Goal: Transaction & Acquisition: Purchase product/service

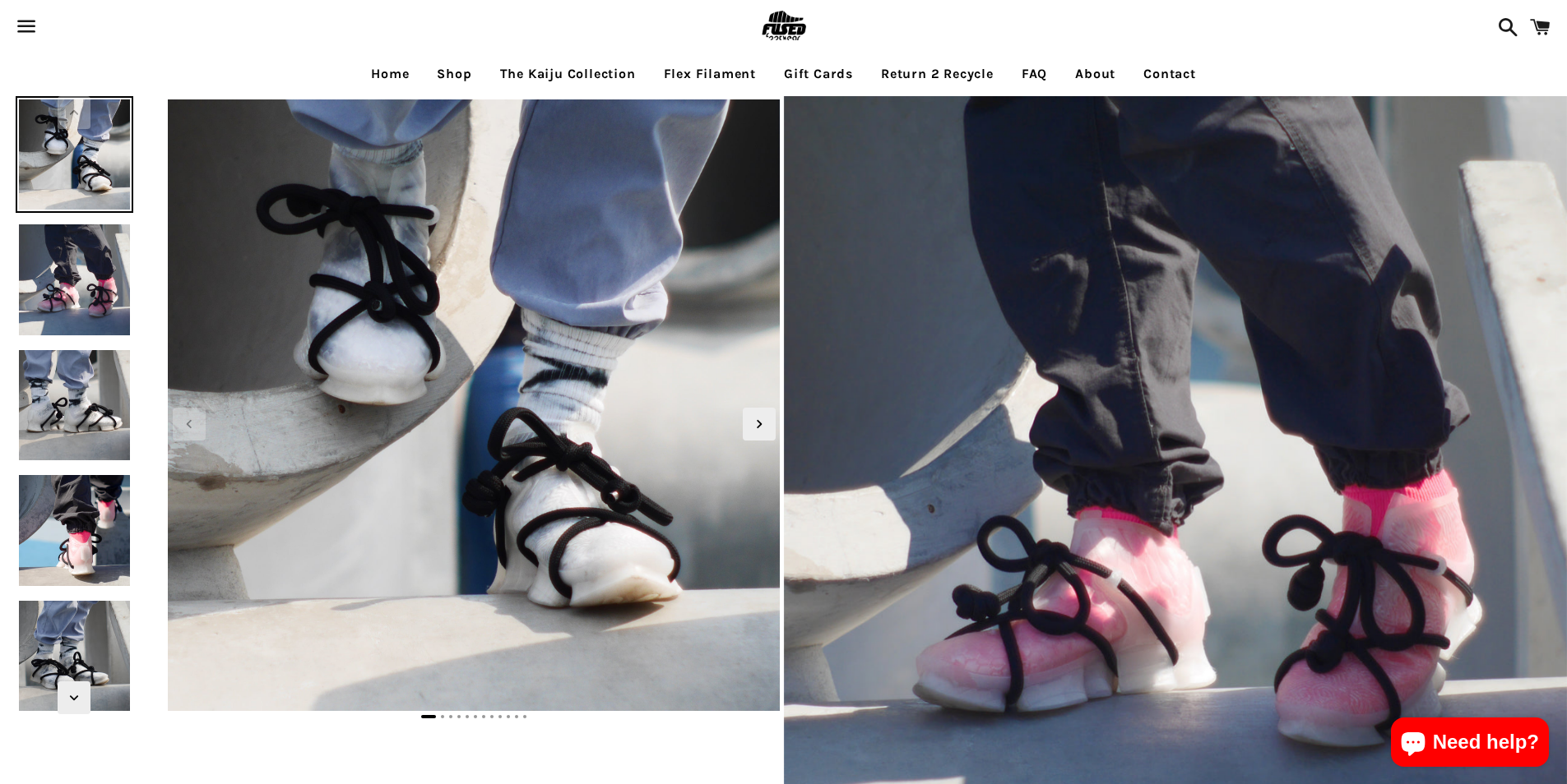
select select "**********"
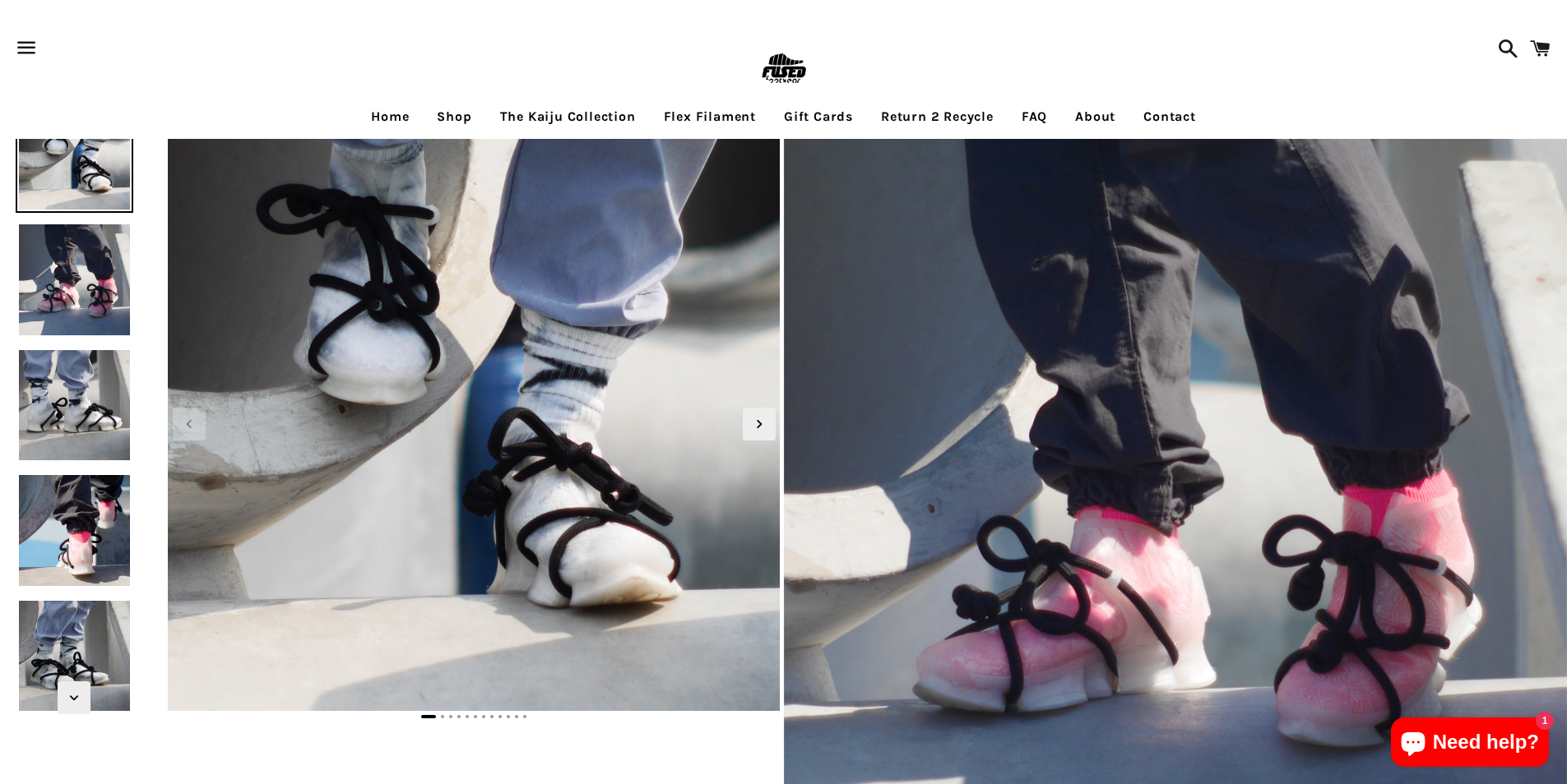
click at [819, 118] on link "Gift Cards" at bounding box center [817, 117] width 93 height 41
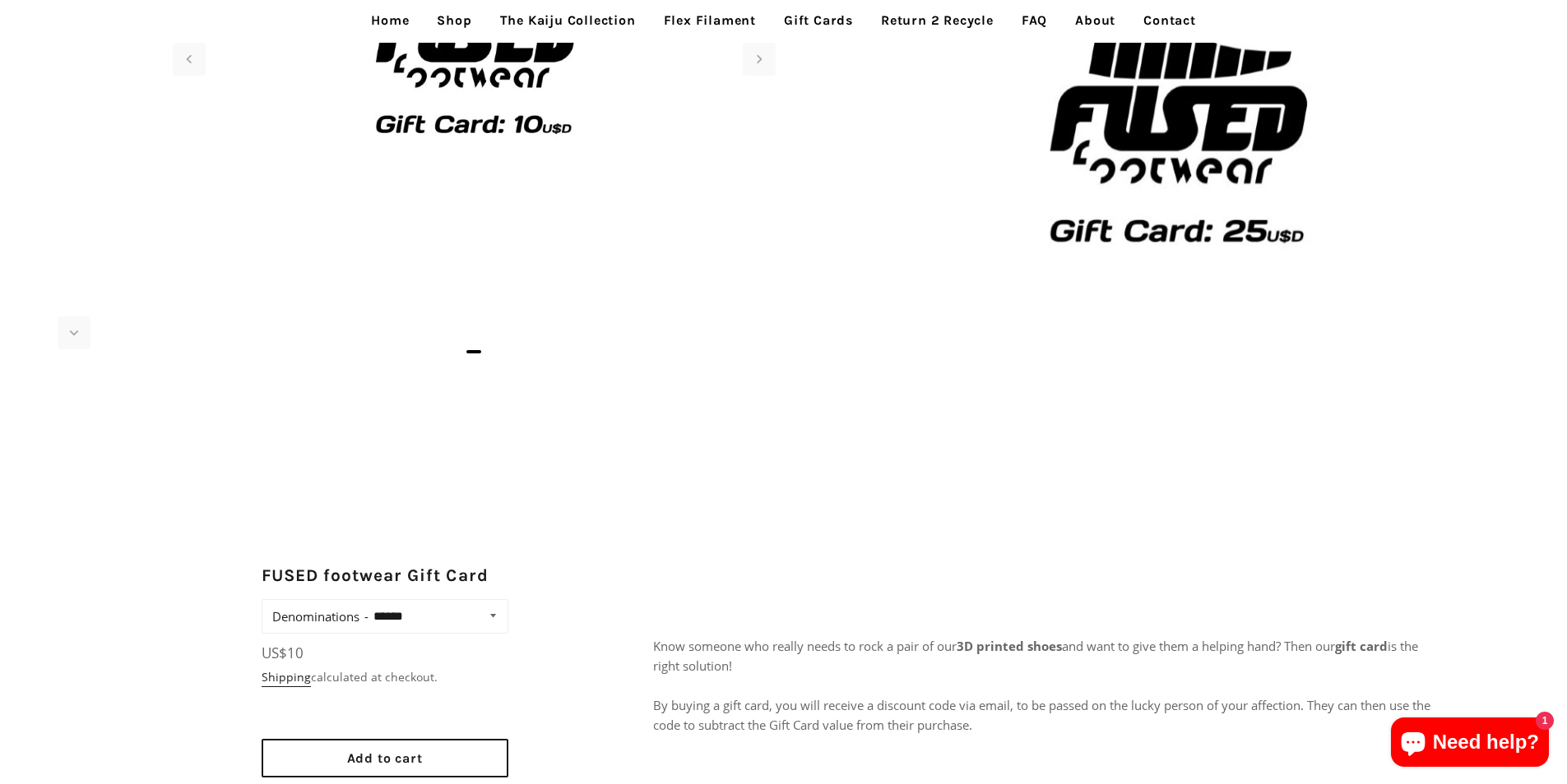
scroll to position [411, 0]
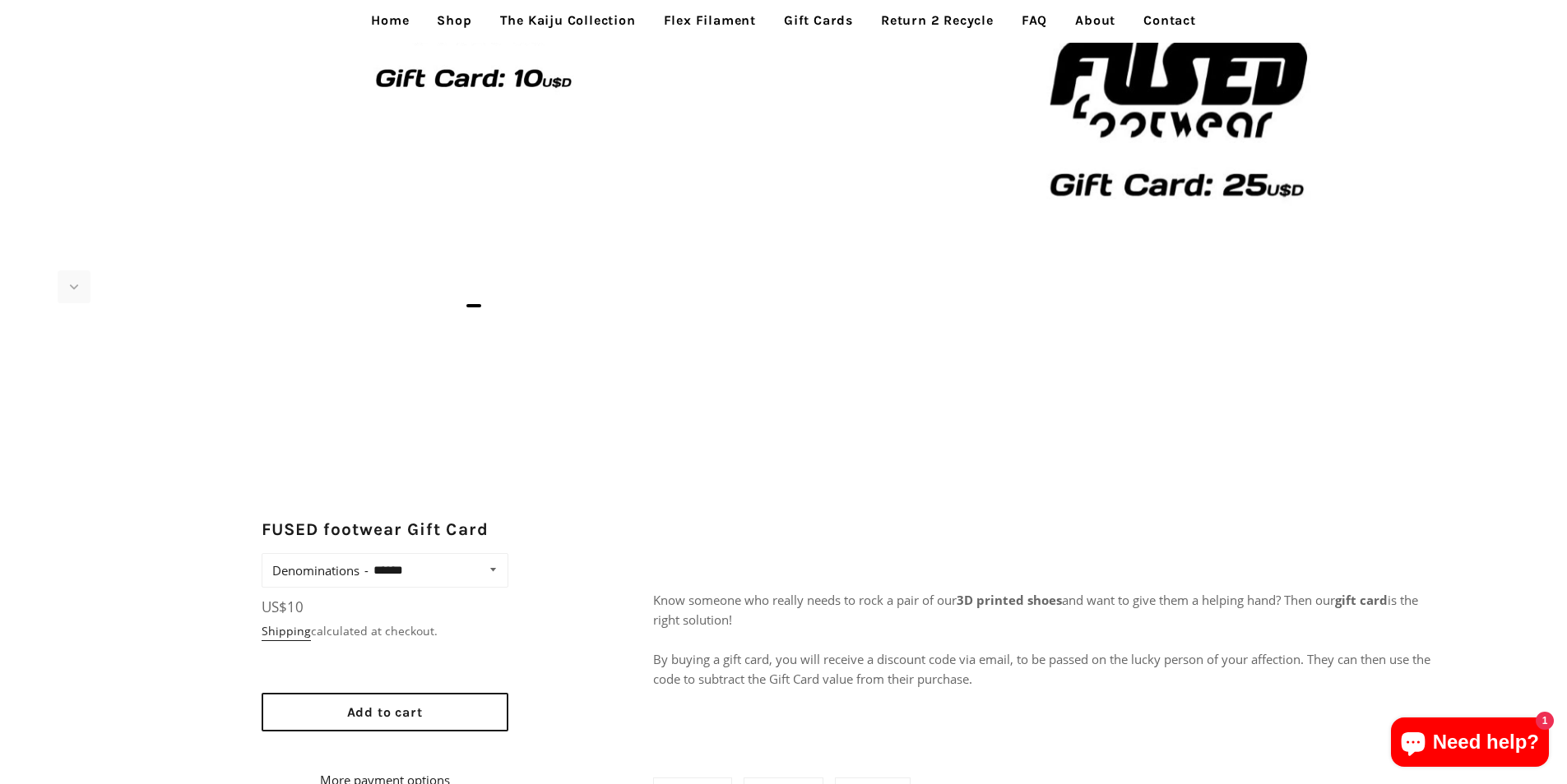
click at [672, 9] on link "Flex Filament" at bounding box center [709, 20] width 117 height 41
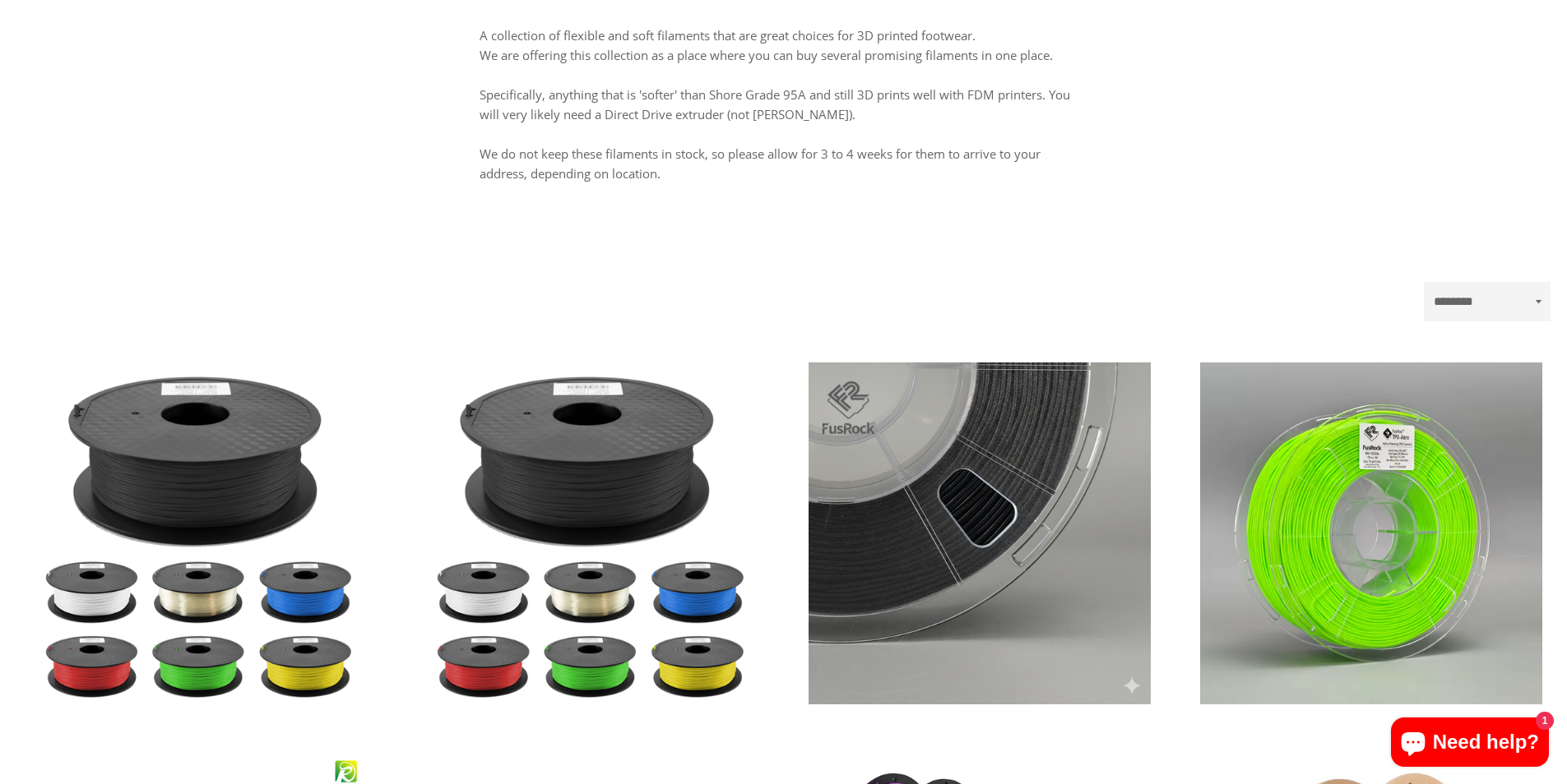
scroll to position [165, 0]
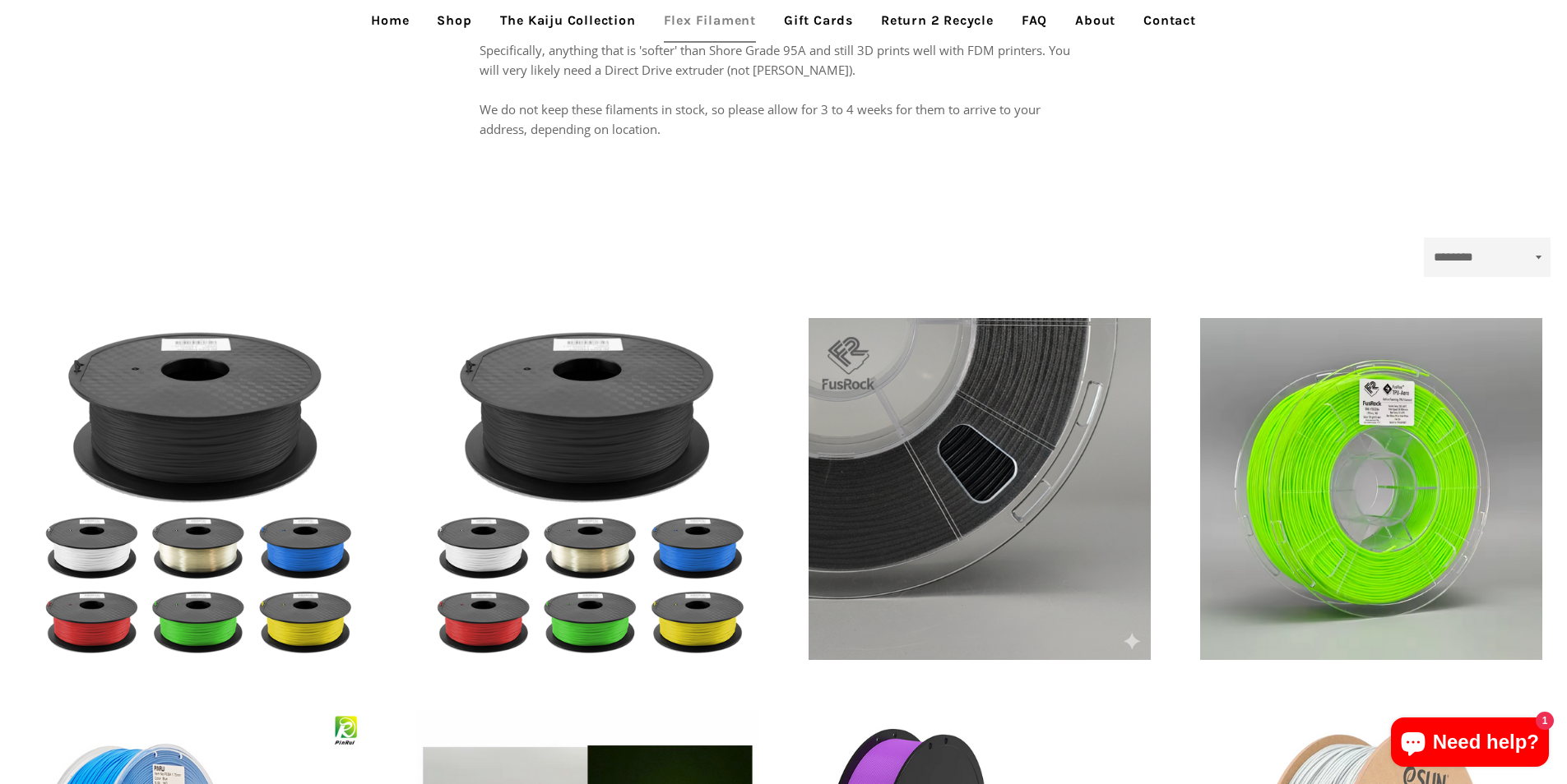
click at [858, 33] on link "Gift Cards" at bounding box center [817, 20] width 93 height 41
